Goal: Information Seeking & Learning: Learn about a topic

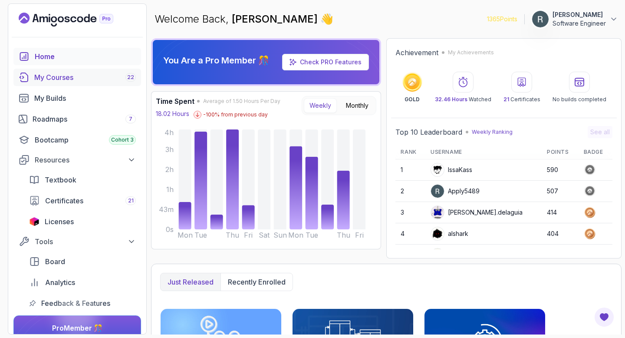
click at [98, 82] on link "My Courses 22" at bounding box center [77, 77] width 128 height 17
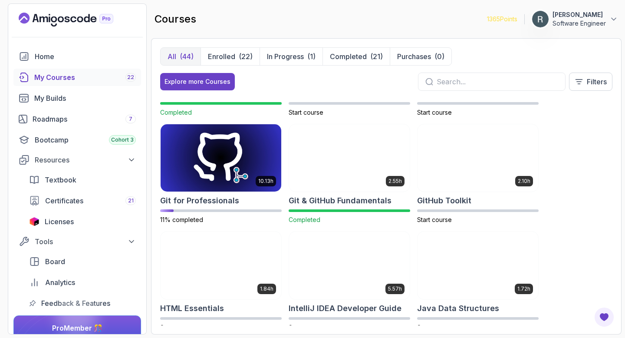
scroll to position [320, 0]
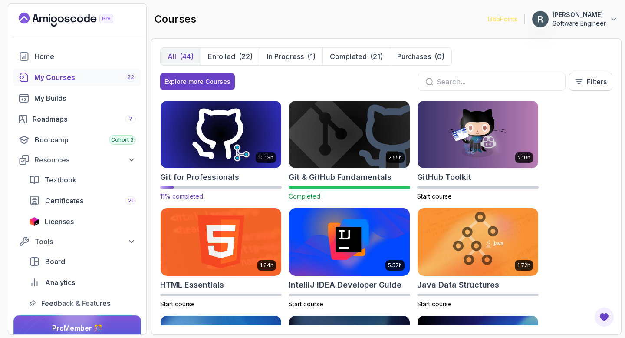
click at [251, 130] on img at bounding box center [221, 134] width 127 height 71
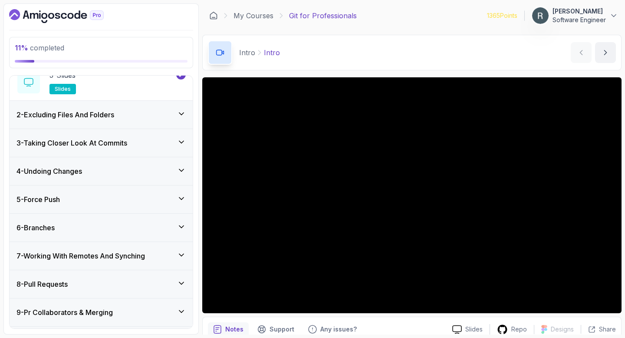
scroll to position [119, 0]
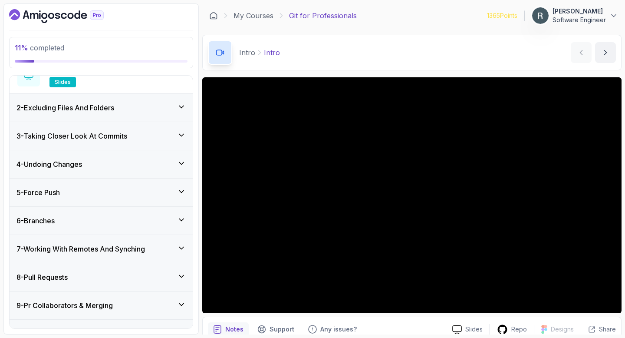
click at [135, 162] on div "4 - Undoing Changes" at bounding box center [100, 164] width 169 height 10
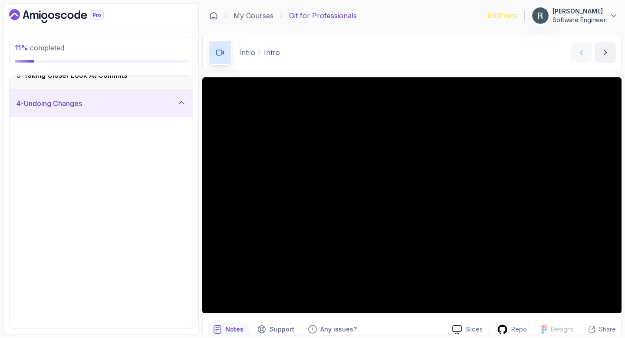
scroll to position [67, 0]
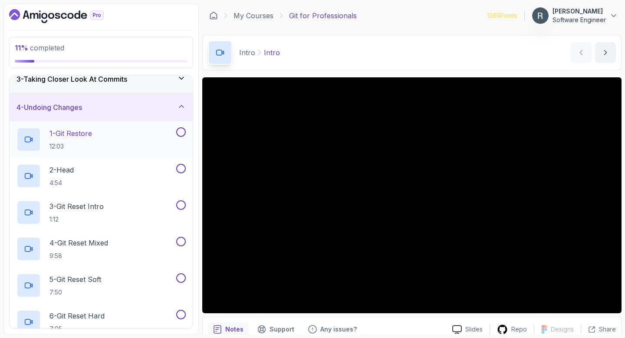
click at [131, 133] on div "1 - Git Restore 12:03" at bounding box center [95, 139] width 158 height 24
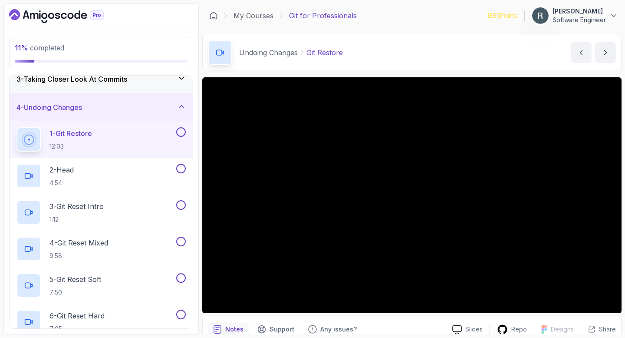
click at [174, 131] on div "1 - Git Restore 12:03" at bounding box center [95, 139] width 158 height 24
click at [182, 130] on button at bounding box center [181, 132] width 10 height 10
click at [159, 164] on div "2 - Head 4:54" at bounding box center [95, 176] width 158 height 24
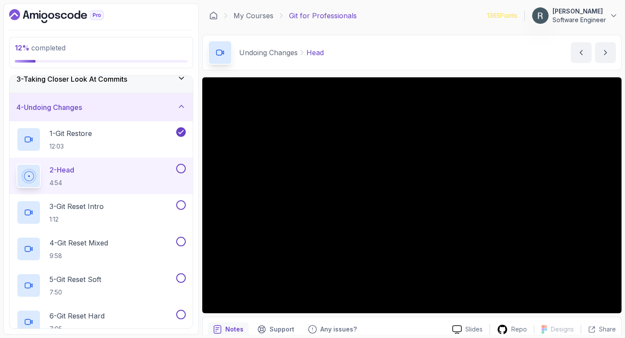
click at [181, 168] on button at bounding box center [181, 169] width 10 height 10
click at [131, 204] on div "3 - Git Reset Intro 1:12" at bounding box center [95, 212] width 158 height 24
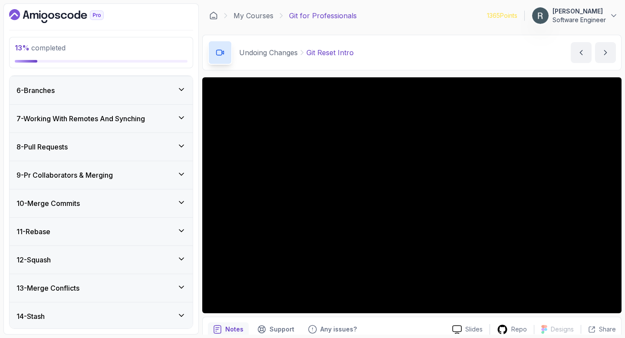
scroll to position [442, 0]
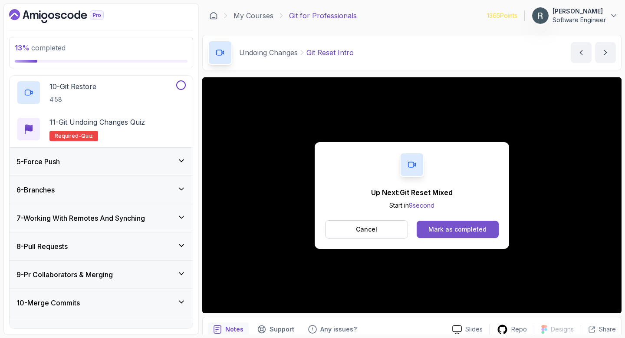
click at [457, 228] on div "Mark as completed" at bounding box center [457, 229] width 58 height 9
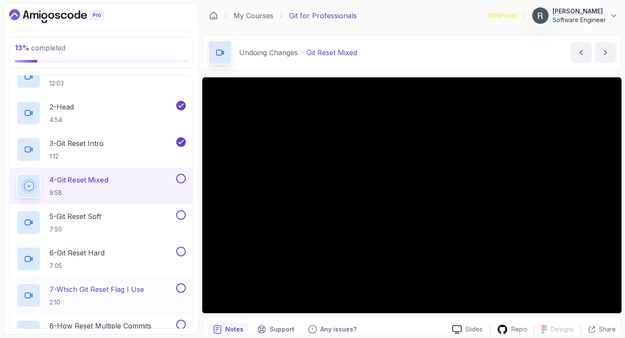
scroll to position [130, 0]
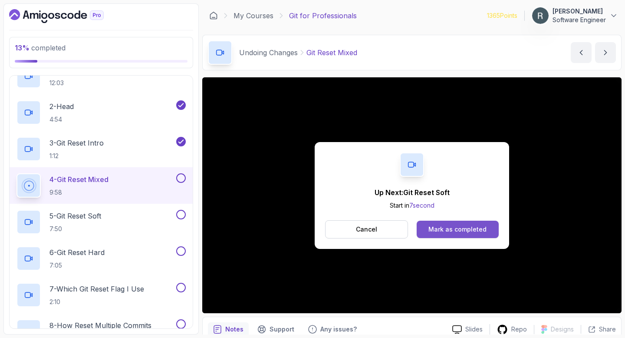
click at [469, 227] on div "Mark as completed" at bounding box center [457, 229] width 58 height 9
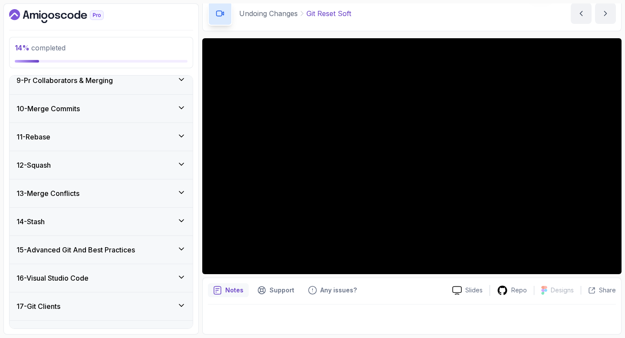
scroll to position [632, 0]
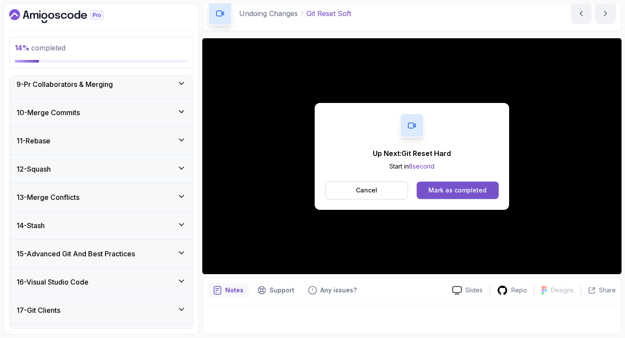
click at [462, 191] on div "Mark as completed" at bounding box center [457, 190] width 58 height 9
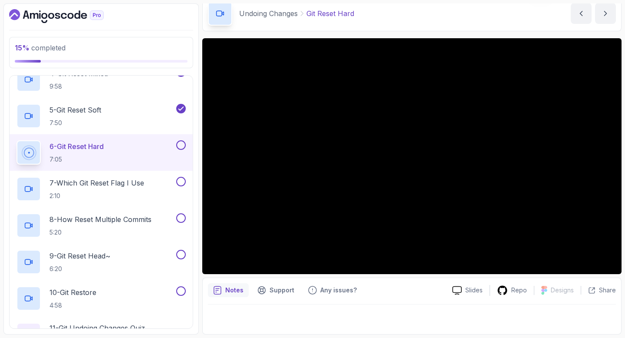
scroll to position [239, 0]
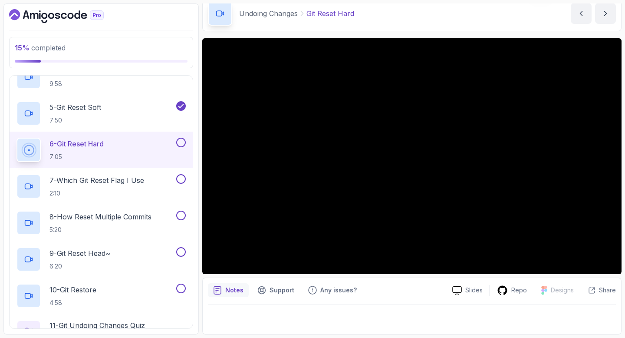
click at [181, 144] on button at bounding box center [181, 143] width 10 height 10
click at [151, 191] on div "7 - Which Git Reset Flag I Use 2:10" at bounding box center [95, 186] width 158 height 24
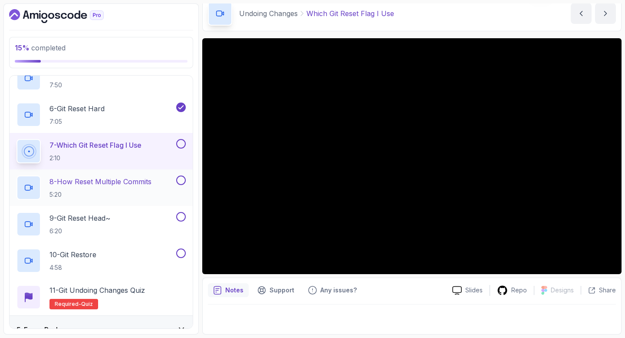
scroll to position [274, 0]
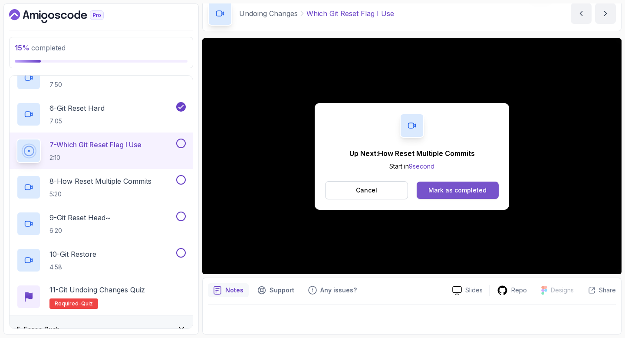
click at [460, 195] on button "Mark as completed" at bounding box center [458, 189] width 82 height 17
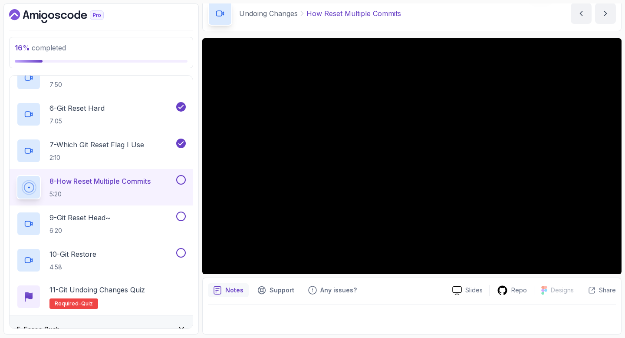
click at [181, 180] on button at bounding box center [181, 180] width 10 height 10
click at [169, 221] on div "9 - Git Reset Head~ 6:20" at bounding box center [95, 223] width 158 height 24
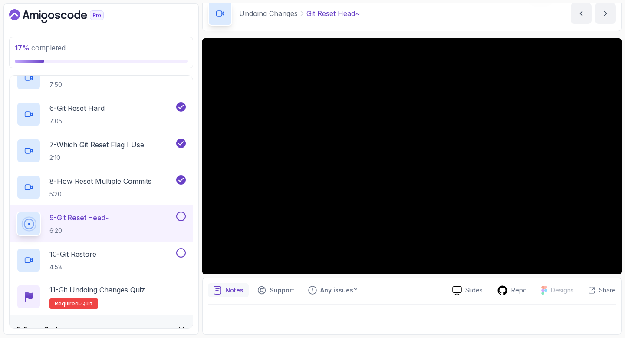
click at [180, 215] on button at bounding box center [181, 216] width 10 height 10
click at [130, 261] on div "10 - Git Restore 4:58" at bounding box center [95, 260] width 158 height 24
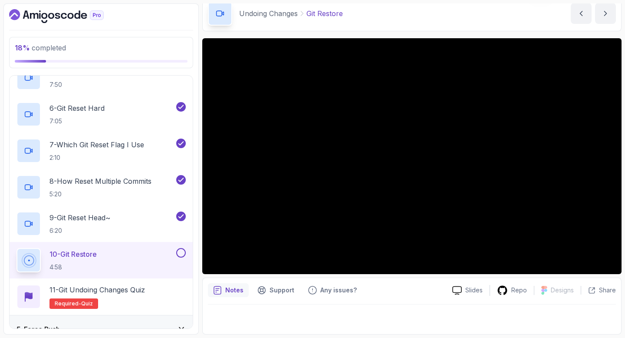
click at [181, 253] on button at bounding box center [181, 253] width 10 height 10
click at [149, 286] on div "11 - Git Undoing Changes Quiz Required- quiz" at bounding box center [100, 296] width 169 height 24
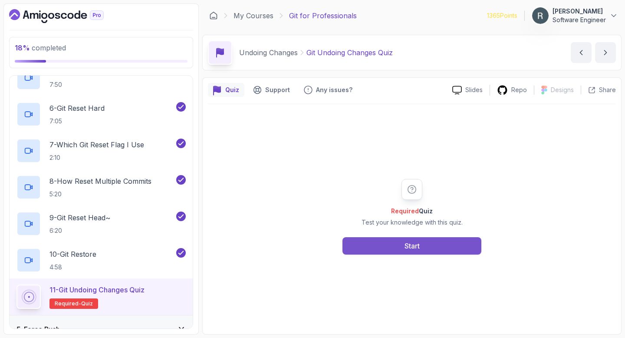
click at [378, 241] on button "Start" at bounding box center [411, 245] width 139 height 17
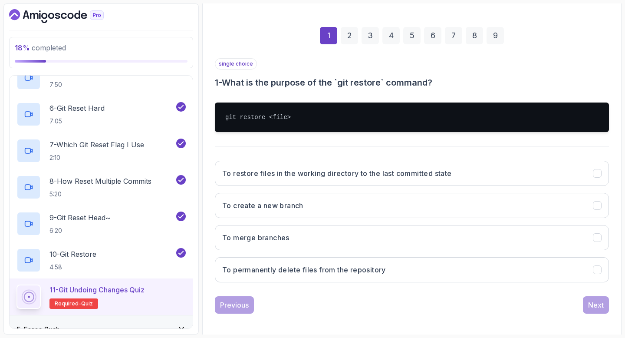
scroll to position [114, 0]
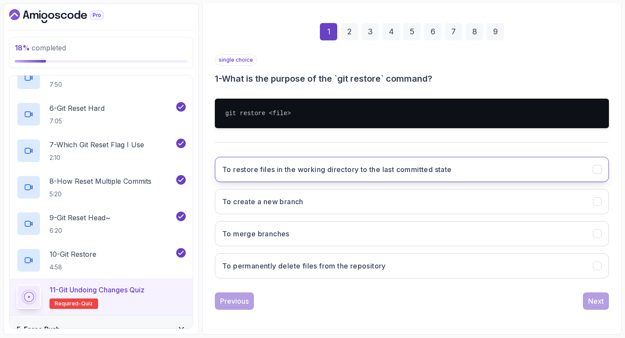
click at [330, 173] on h3 "To restore files in the working directory to the last committed state" at bounding box center [337, 169] width 230 height 10
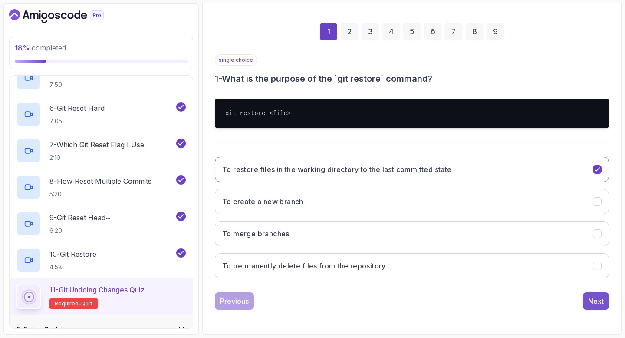
click at [590, 304] on div "Next" at bounding box center [596, 301] width 16 height 10
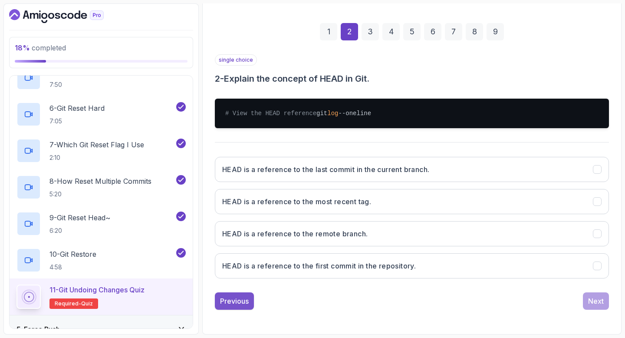
click at [237, 305] on div "Previous" at bounding box center [234, 301] width 29 height 10
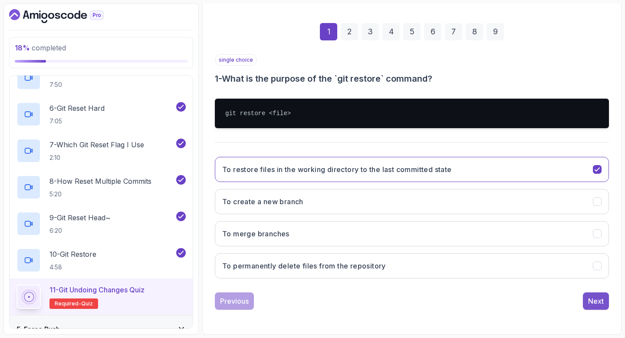
click at [598, 300] on div "Next" at bounding box center [596, 301] width 16 height 10
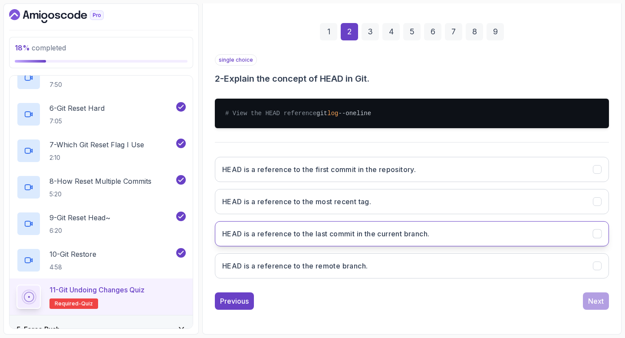
click at [334, 239] on h3 "HEAD is a reference to the last commit in the current branch." at bounding box center [325, 233] width 207 height 10
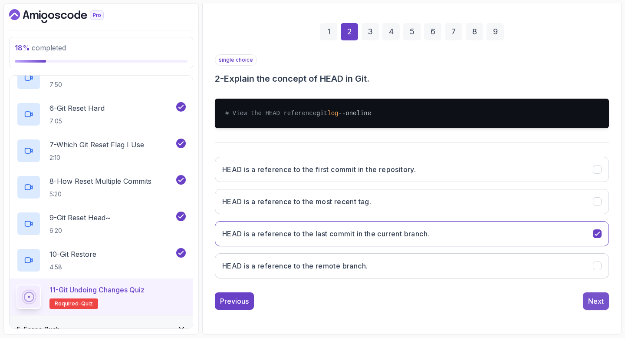
click at [595, 306] on div "Next" at bounding box center [596, 301] width 16 height 10
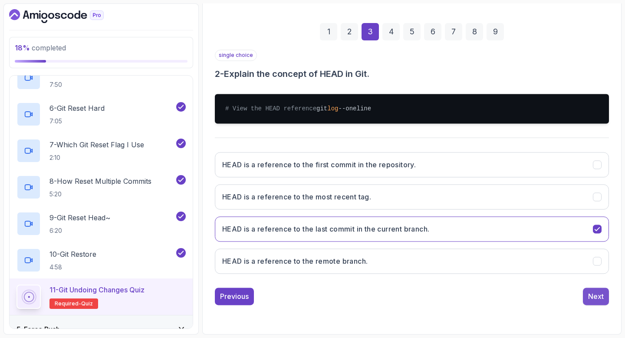
scroll to position [64, 0]
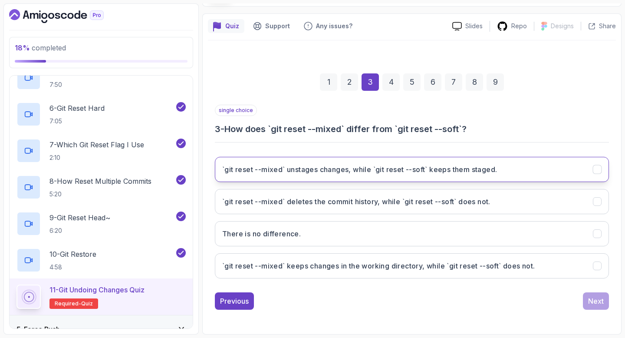
click at [383, 167] on h3 "`git reset --mixed` unstages changes, while `git reset --soft` keeps them stage…" at bounding box center [359, 169] width 275 height 10
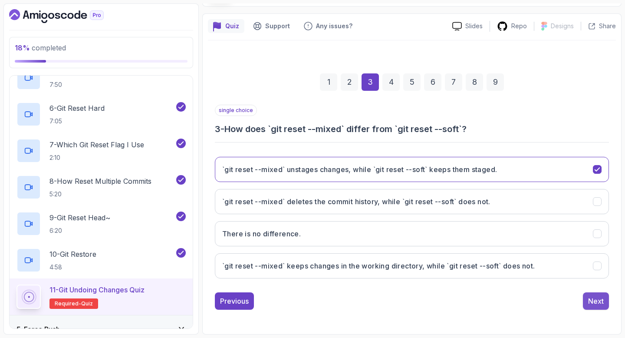
click at [604, 297] on button "Next" at bounding box center [596, 300] width 26 height 17
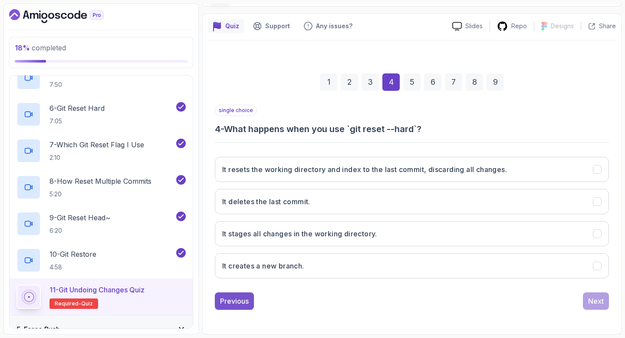
click at [226, 295] on button "Previous" at bounding box center [234, 300] width 39 height 17
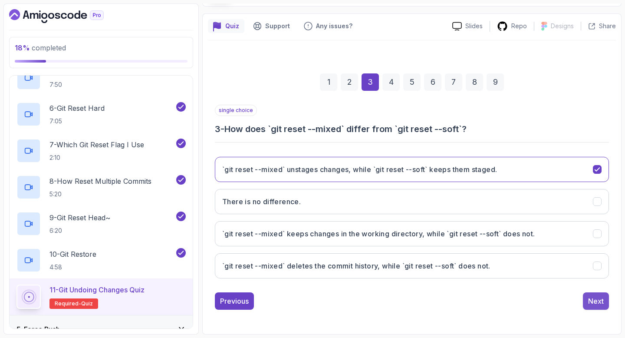
click at [598, 299] on div "Next" at bounding box center [596, 301] width 16 height 10
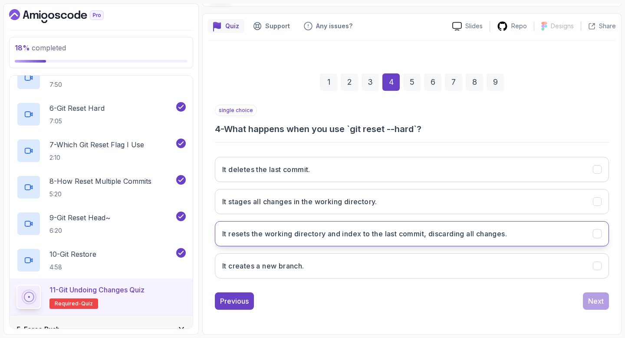
click at [310, 233] on h3 "It resets the working directory and index to the last commit, discarding all ch…" at bounding box center [364, 233] width 285 height 10
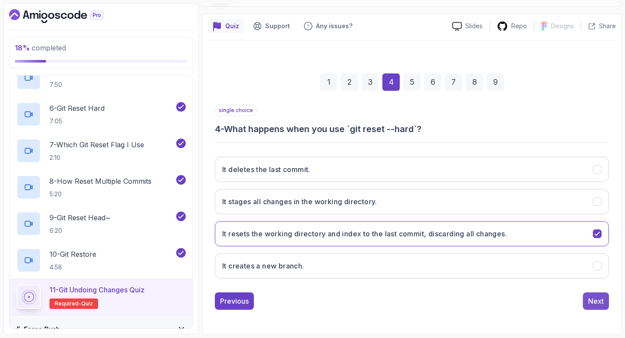
click at [603, 298] on div "Next" at bounding box center [596, 301] width 16 height 10
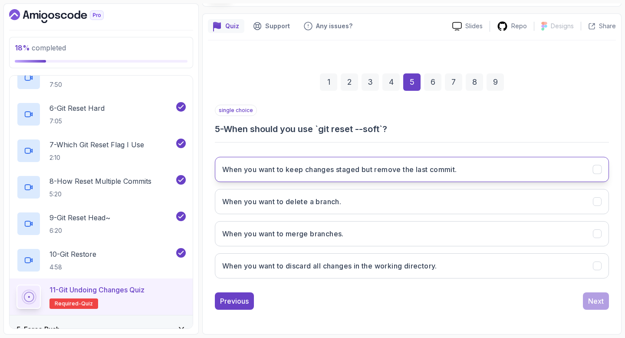
click at [454, 171] on h3 "When you want to keep changes staged but remove the last commit." at bounding box center [339, 169] width 235 height 10
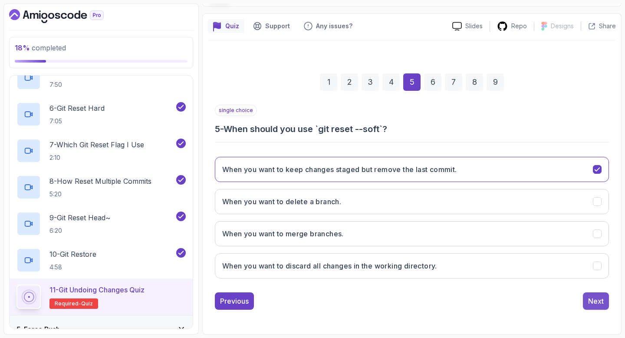
click at [597, 300] on div "Next" at bounding box center [596, 301] width 16 height 10
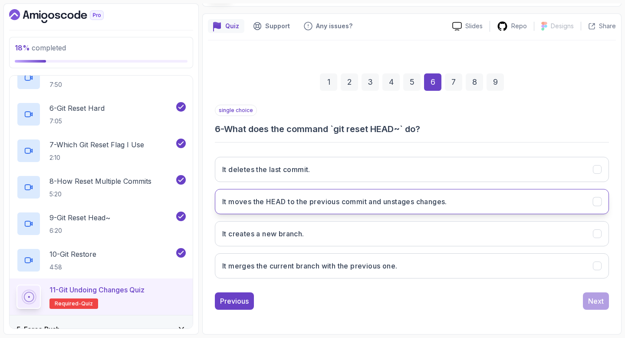
click at [444, 209] on button "It moves the HEAD to the previous commit and unstages changes." at bounding box center [412, 201] width 394 height 25
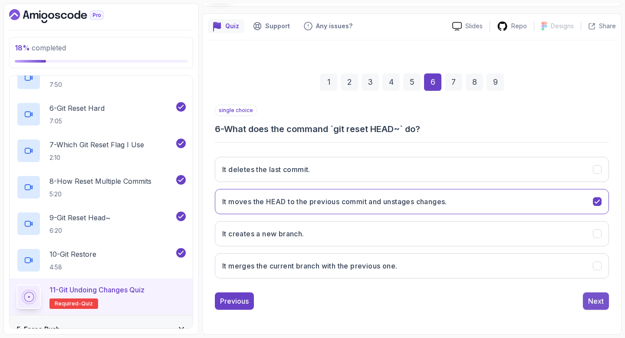
click at [597, 300] on div "Next" at bounding box center [596, 301] width 16 height 10
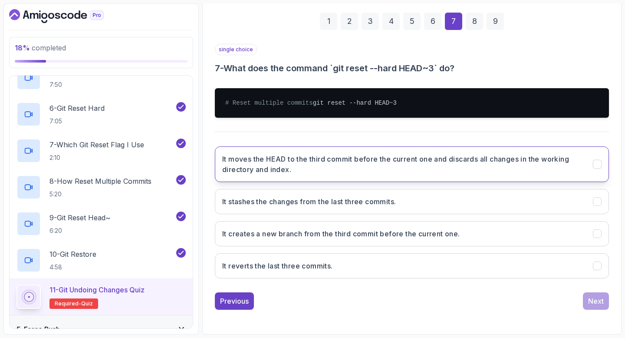
scroll to position [133, 0]
click at [537, 171] on h3 "It moves the HEAD to the third commit before the current one and discards all c…" at bounding box center [402, 164] width 360 height 21
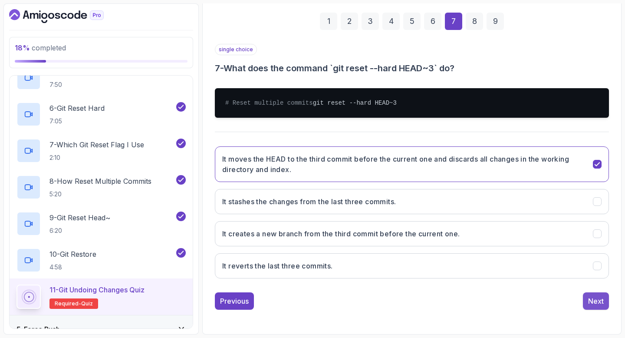
click at [601, 299] on div "Next" at bounding box center [596, 301] width 16 height 10
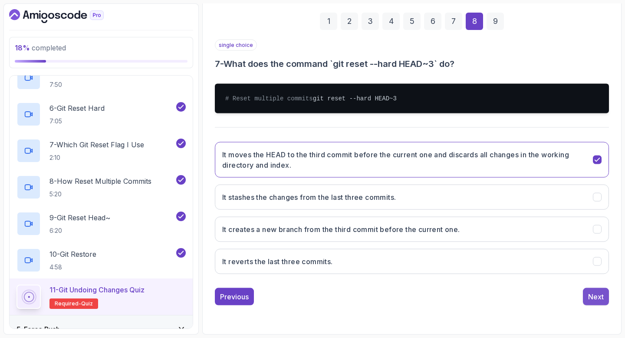
scroll to position [76, 0]
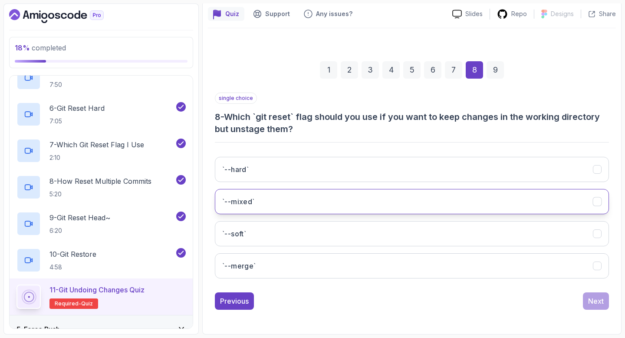
click at [440, 201] on button "`--mixed`" at bounding box center [412, 201] width 394 height 25
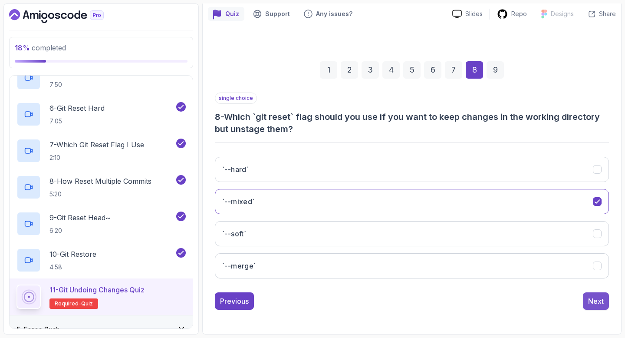
click at [592, 299] on div "Next" at bounding box center [596, 301] width 16 height 10
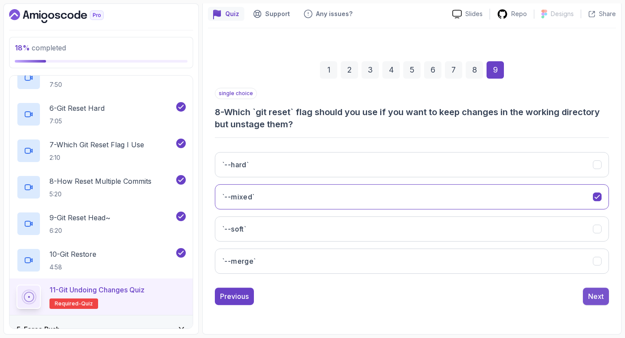
scroll to position [64, 0]
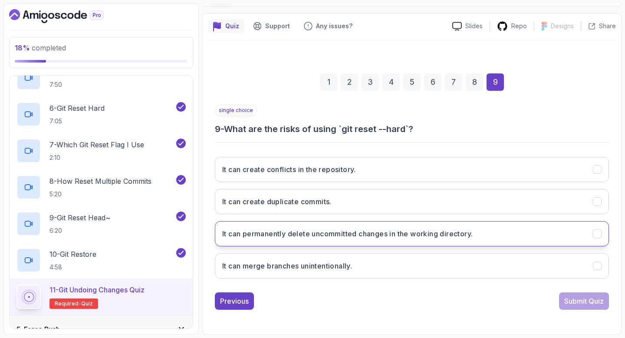
click at [401, 240] on button "It can permanently delete uncommitted changes in the working directory." at bounding box center [412, 233] width 394 height 25
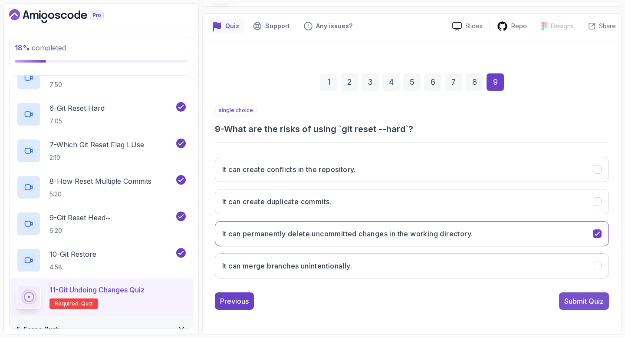
click at [568, 299] on div "Submit Quiz" at bounding box center [583, 301] width 39 height 10
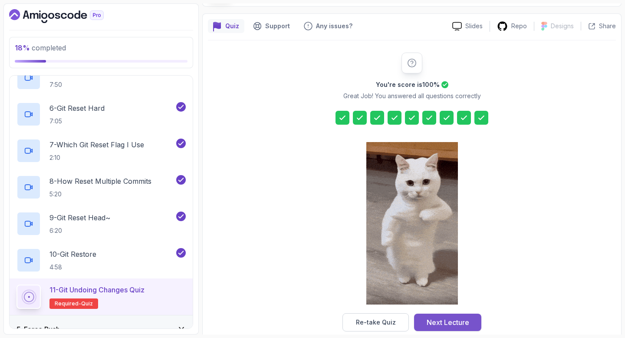
click at [467, 317] on div "Next Lecture" at bounding box center [448, 322] width 43 height 10
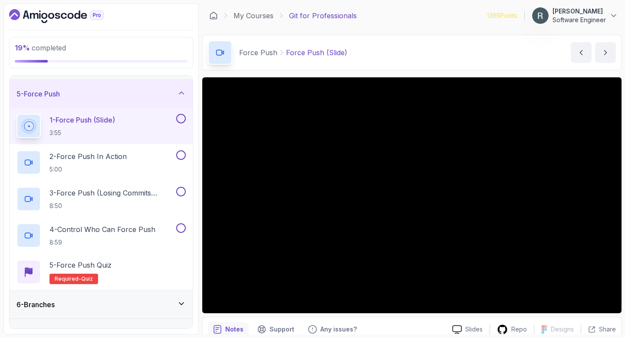
scroll to position [103, 0]
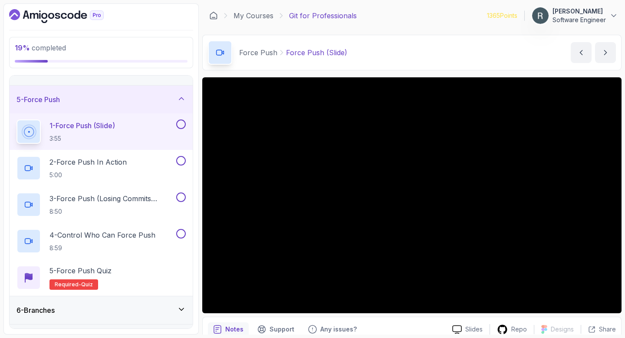
click at [182, 125] on button at bounding box center [181, 124] width 10 height 10
click at [156, 158] on div "2 - Force Push In Action 5:00" at bounding box center [95, 168] width 158 height 24
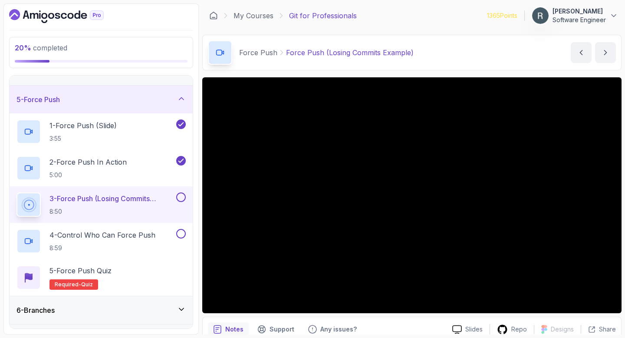
click at [181, 197] on button at bounding box center [181, 197] width 10 height 10
click at [151, 237] on p "4 - Control Who Can Force Push" at bounding box center [102, 235] width 106 height 10
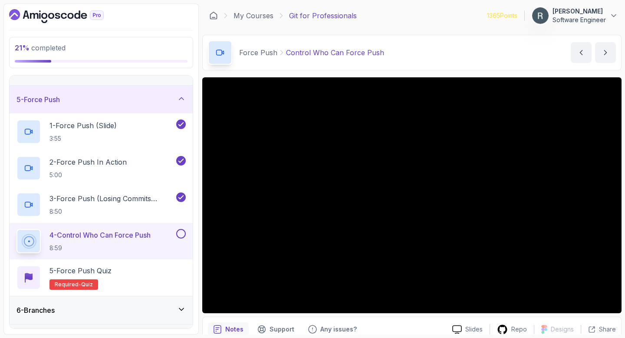
click at [182, 231] on button at bounding box center [181, 234] width 10 height 10
click at [149, 270] on div "5 - Force Push Quiz Required- quiz" at bounding box center [100, 277] width 169 height 24
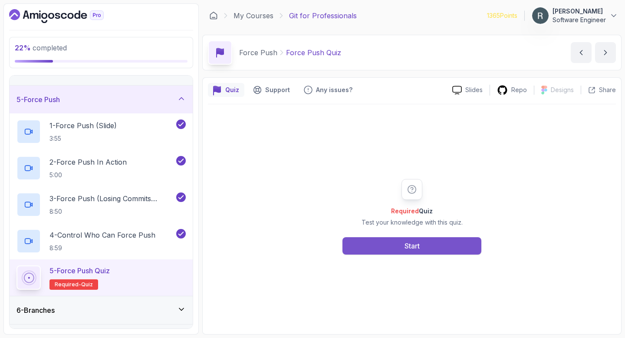
click at [397, 244] on button "Start" at bounding box center [411, 245] width 139 height 17
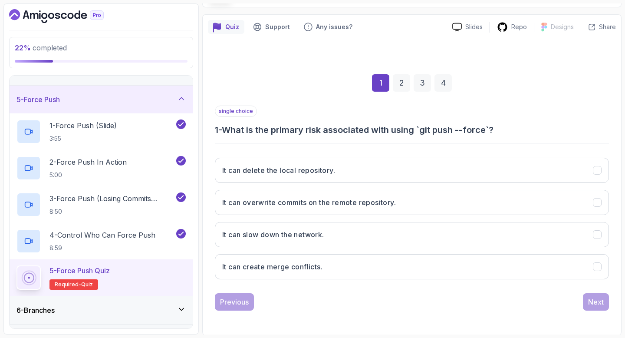
scroll to position [64, 0]
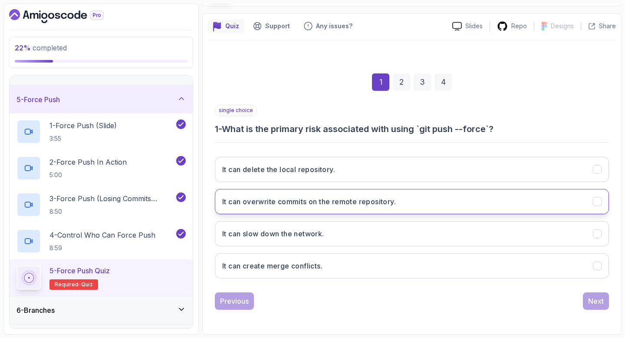
click at [428, 210] on button "It can overwrite commits on the remote repository." at bounding box center [412, 201] width 394 height 25
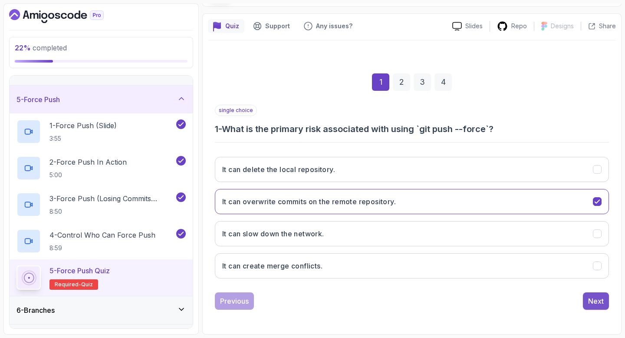
click at [598, 305] on div "Next" at bounding box center [596, 301] width 16 height 10
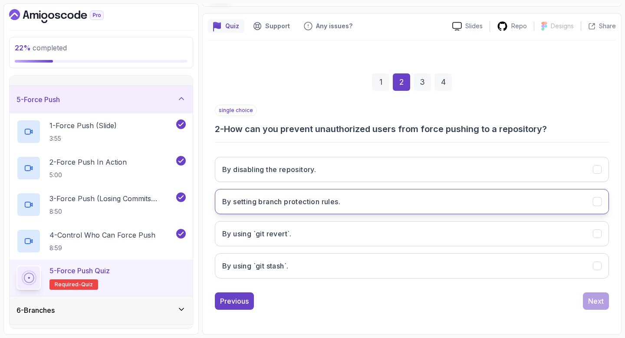
click at [441, 204] on button "By setting branch protection rules." at bounding box center [412, 201] width 394 height 25
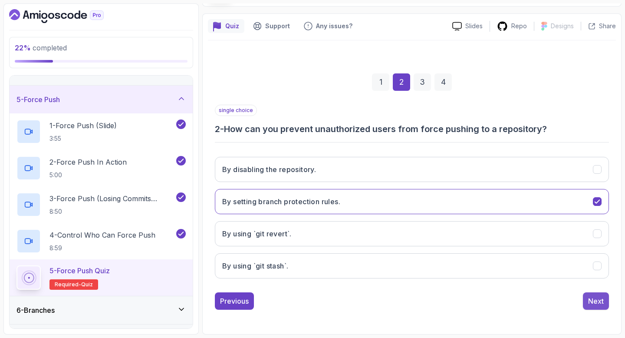
click at [596, 302] on div "Next" at bounding box center [596, 301] width 16 height 10
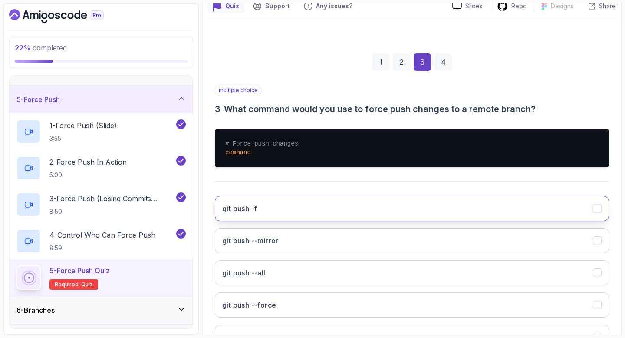
scroll to position [86, 0]
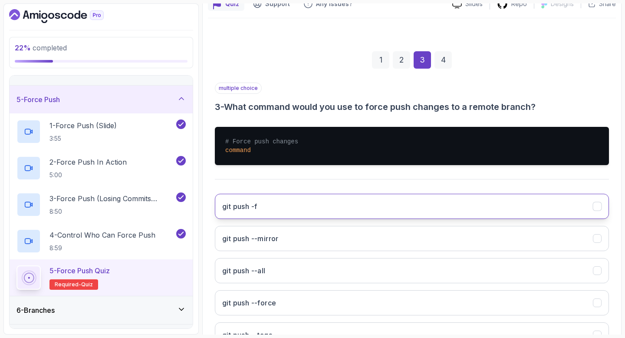
click at [563, 205] on button "git push -f" at bounding box center [412, 206] width 394 height 25
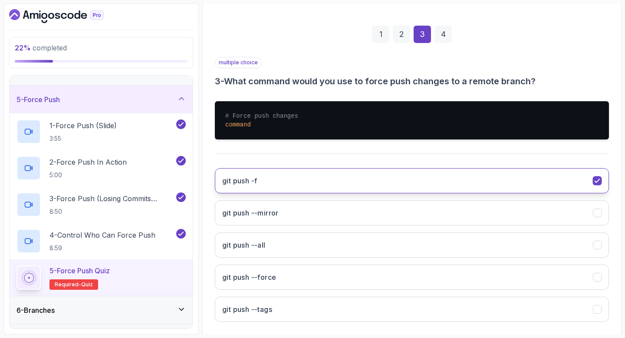
scroll to position [124, 0]
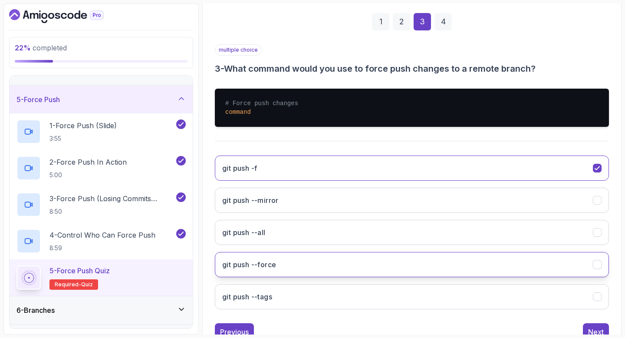
click at [520, 260] on button "git push --force" at bounding box center [412, 264] width 394 height 25
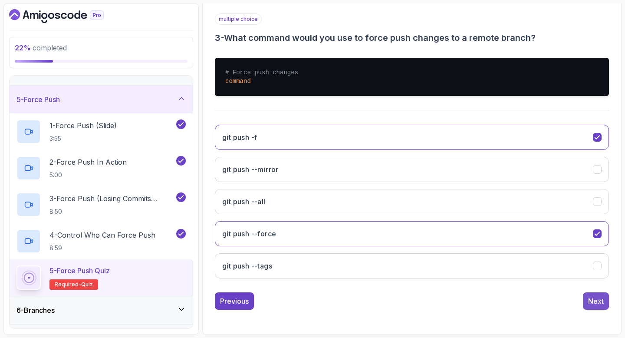
click at [598, 302] on div "Next" at bounding box center [596, 301] width 16 height 10
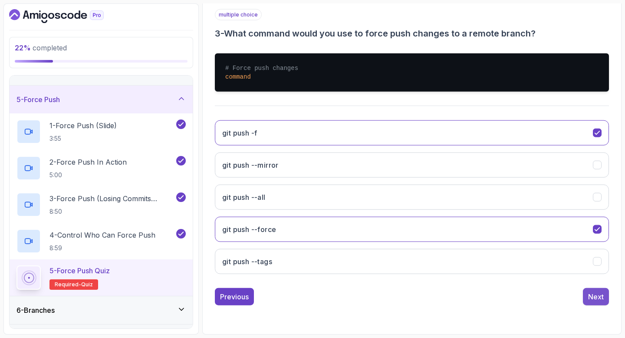
scroll to position [64, 0]
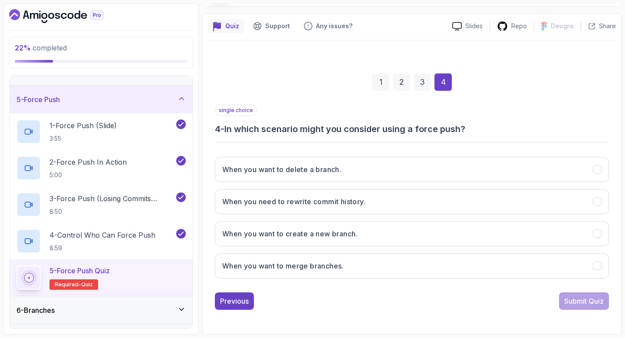
click at [532, 215] on div "When you want to delete a branch. When you need to rewrite commit history. When…" at bounding box center [412, 217] width 394 height 135
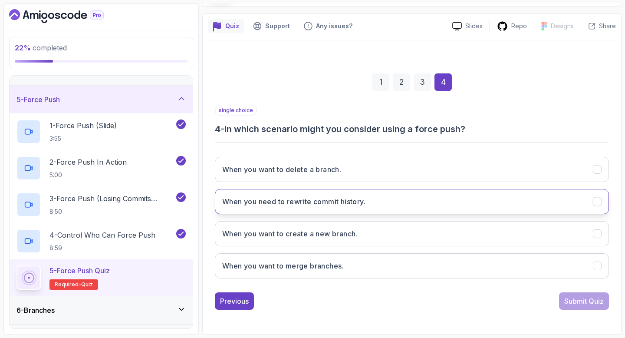
click at [531, 210] on button "When you need to rewrite commit history." at bounding box center [412, 201] width 394 height 25
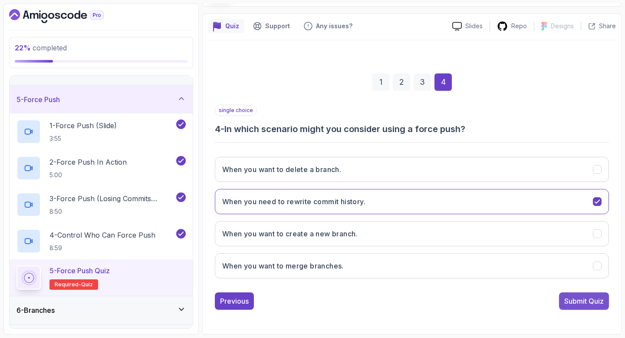
click at [581, 302] on div "Submit Quiz" at bounding box center [583, 301] width 39 height 10
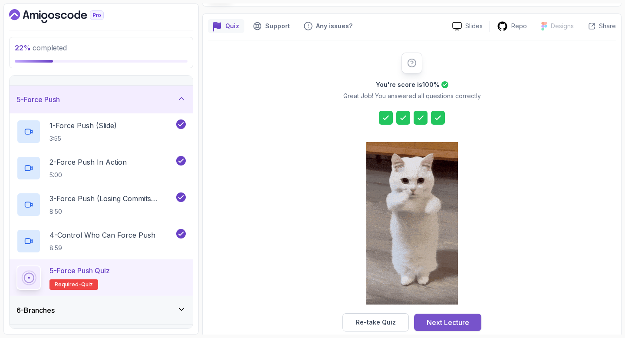
drag, startPoint x: 454, startPoint y: 322, endPoint x: 460, endPoint y: 315, distance: 8.6
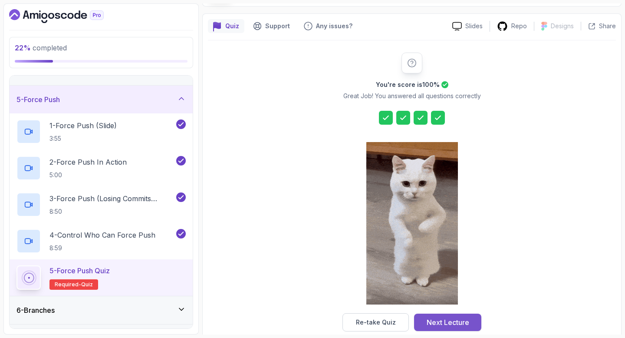
click at [460, 315] on button "Next Lecture" at bounding box center [447, 321] width 67 height 17
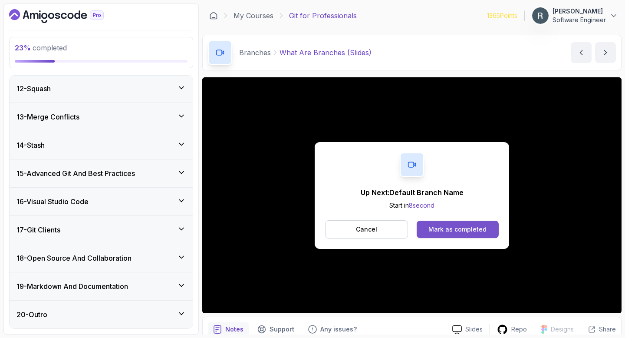
click at [478, 236] on button "Mark as completed" at bounding box center [458, 228] width 82 height 17
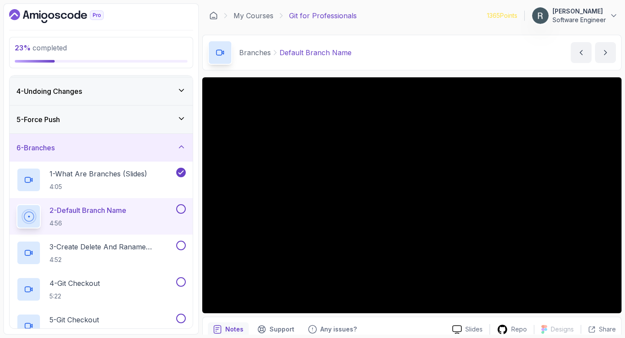
scroll to position [84, 0]
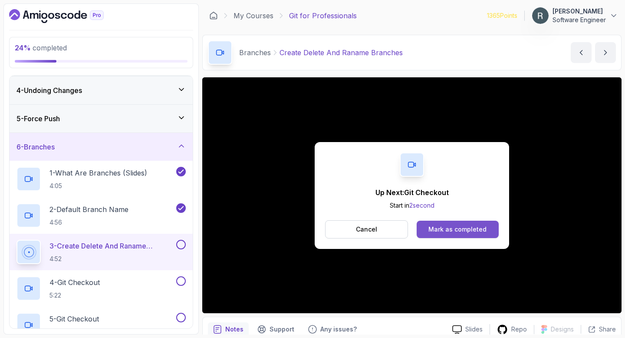
click at [451, 227] on div "Mark as completed" at bounding box center [457, 229] width 58 height 9
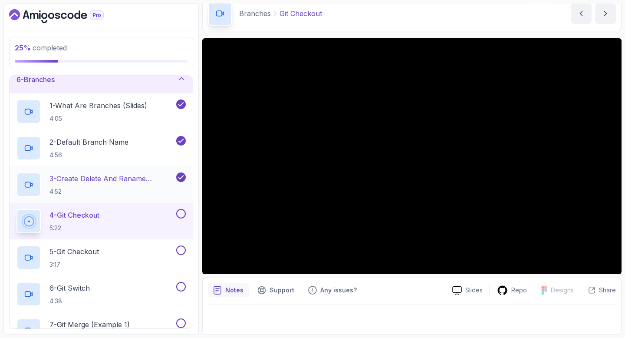
scroll to position [159, 0]
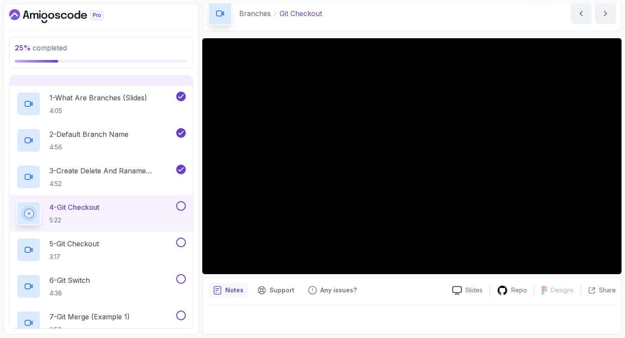
click at [183, 206] on button at bounding box center [181, 206] width 10 height 10
click at [149, 247] on div "5 - Git Checkout 3:17" at bounding box center [95, 249] width 158 height 24
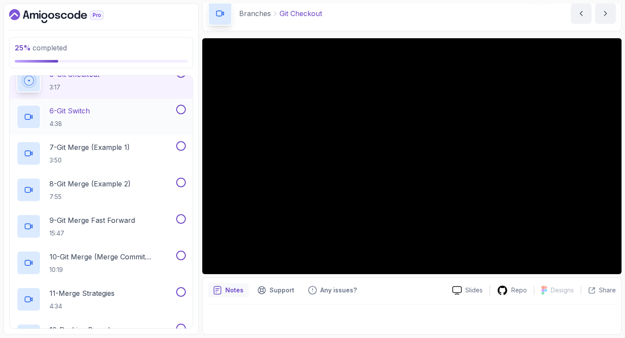
scroll to position [307, 0]
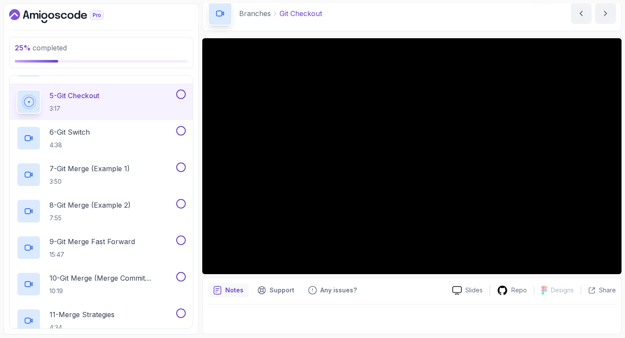
click at [181, 92] on button at bounding box center [181, 94] width 10 height 10
click at [142, 130] on div "6 - Git Switch 4:38" at bounding box center [95, 138] width 158 height 24
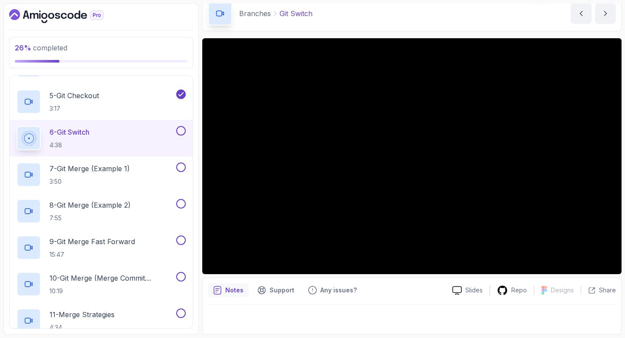
click at [183, 130] on button at bounding box center [181, 131] width 10 height 10
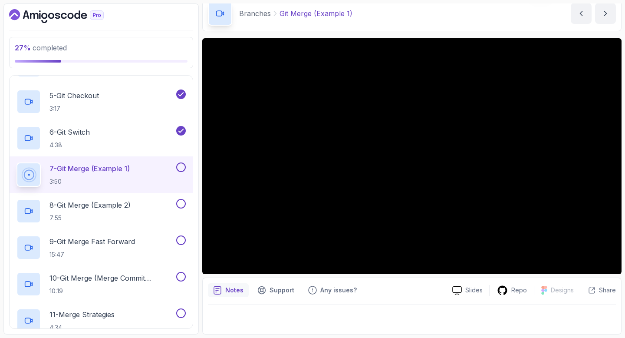
click at [181, 167] on button at bounding box center [181, 167] width 10 height 10
click at [156, 204] on div "8 - Git Merge (Example 2) 7:55" at bounding box center [95, 211] width 158 height 24
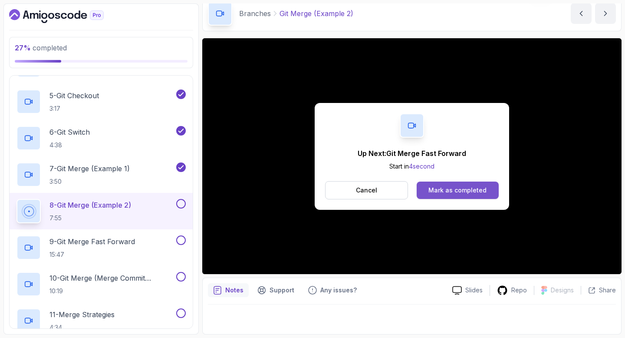
click at [443, 190] on div "Mark as completed" at bounding box center [457, 190] width 58 height 9
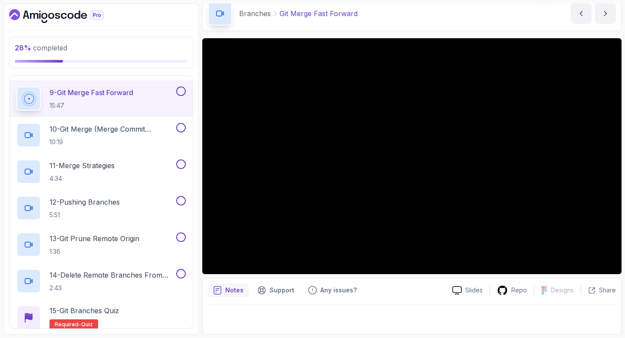
scroll to position [456, 0]
click at [181, 91] on button at bounding box center [181, 90] width 10 height 10
click at [150, 128] on p "10 - Git Merge (Merge Commit Example)" at bounding box center [111, 128] width 125 height 10
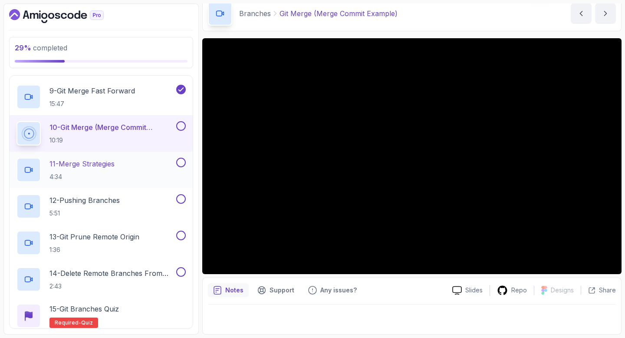
scroll to position [453, 0]
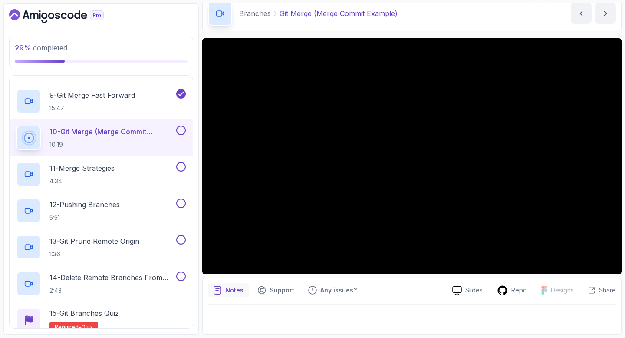
click at [181, 129] on button at bounding box center [181, 130] width 10 height 10
click at [142, 171] on div "11 - Merge Strategies 4:34" at bounding box center [95, 174] width 158 height 24
